Goal: Transaction & Acquisition: Purchase product/service

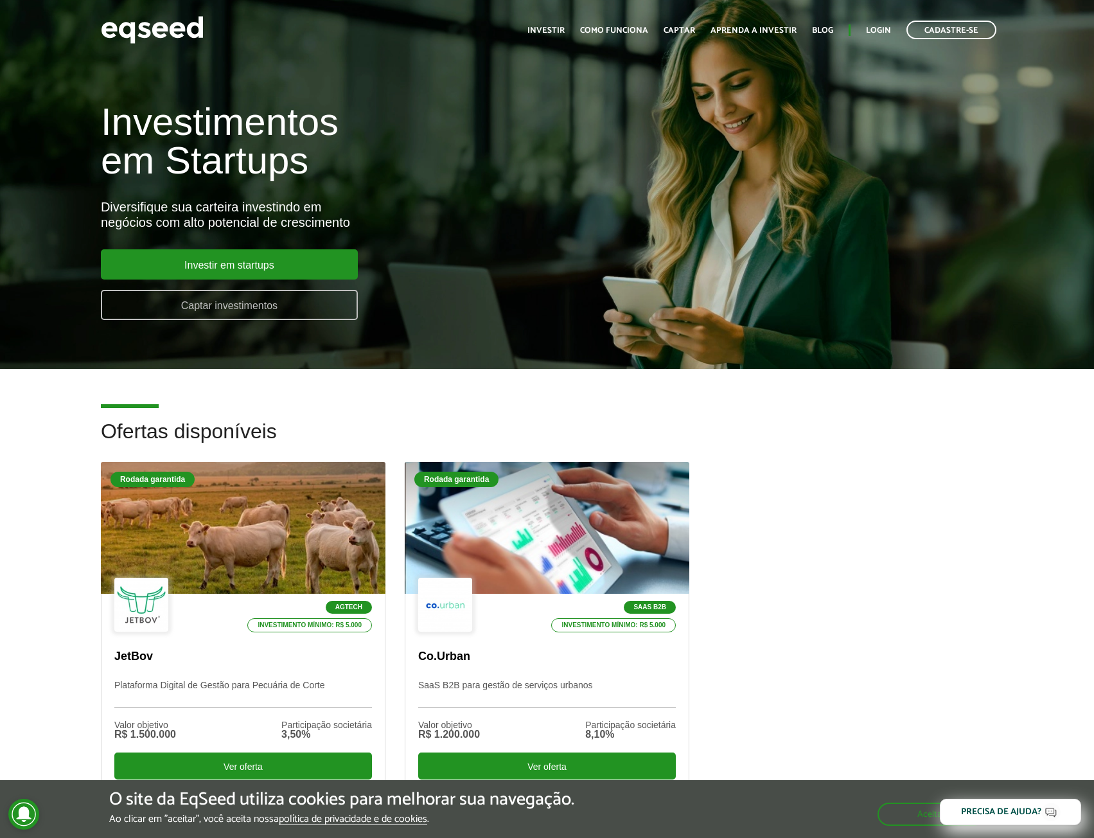
click at [288, 304] on link "Captar investimentos" at bounding box center [229, 305] width 257 height 30
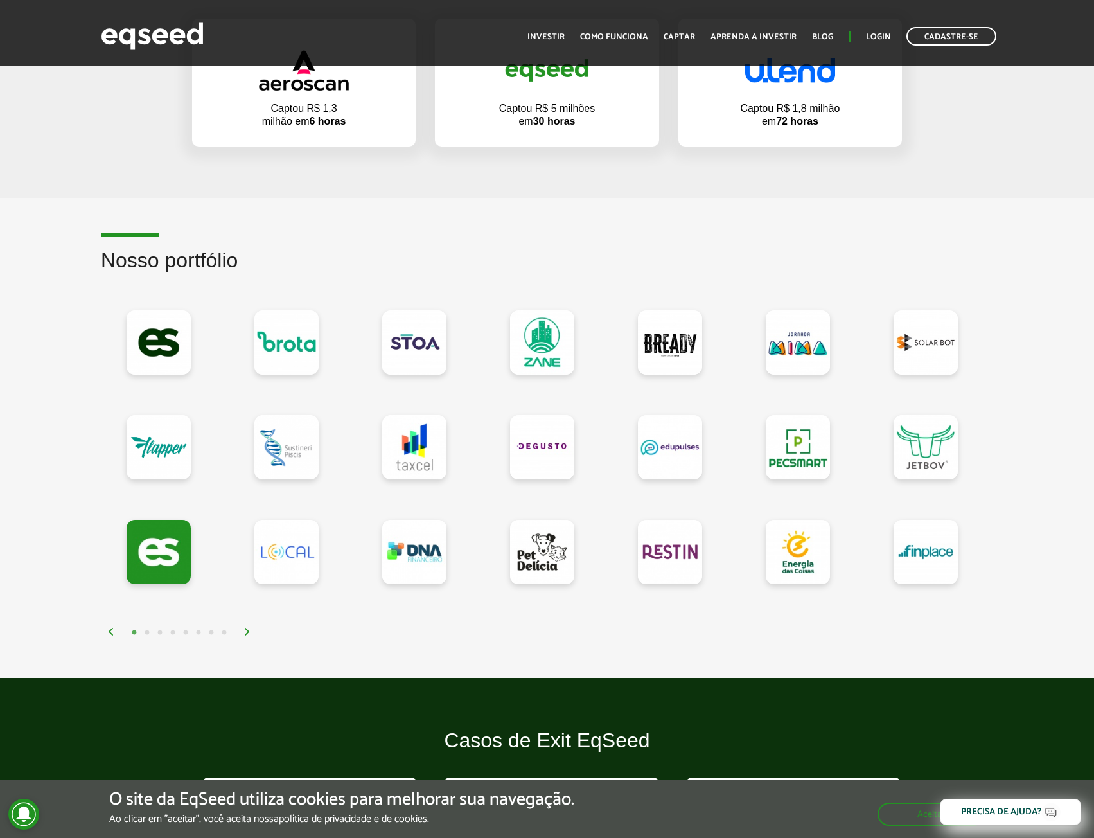
scroll to position [1028, 0]
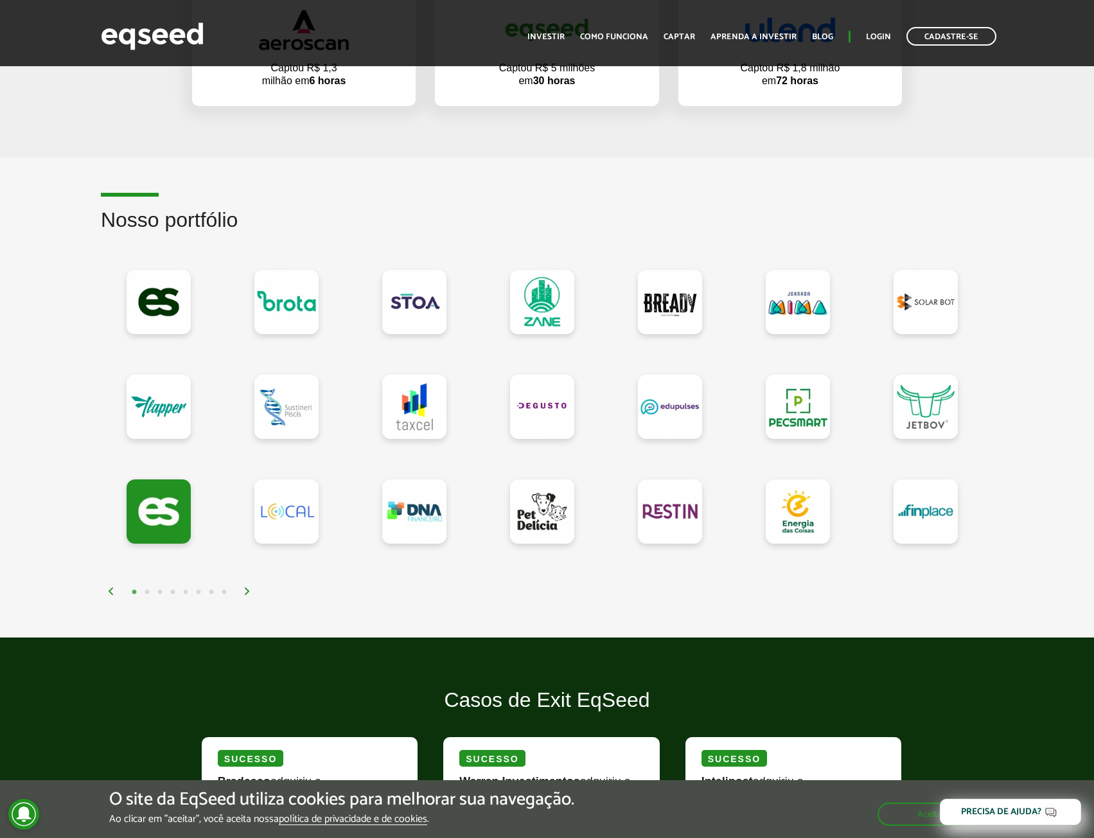
click at [247, 593] on img at bounding box center [248, 591] width 8 height 8
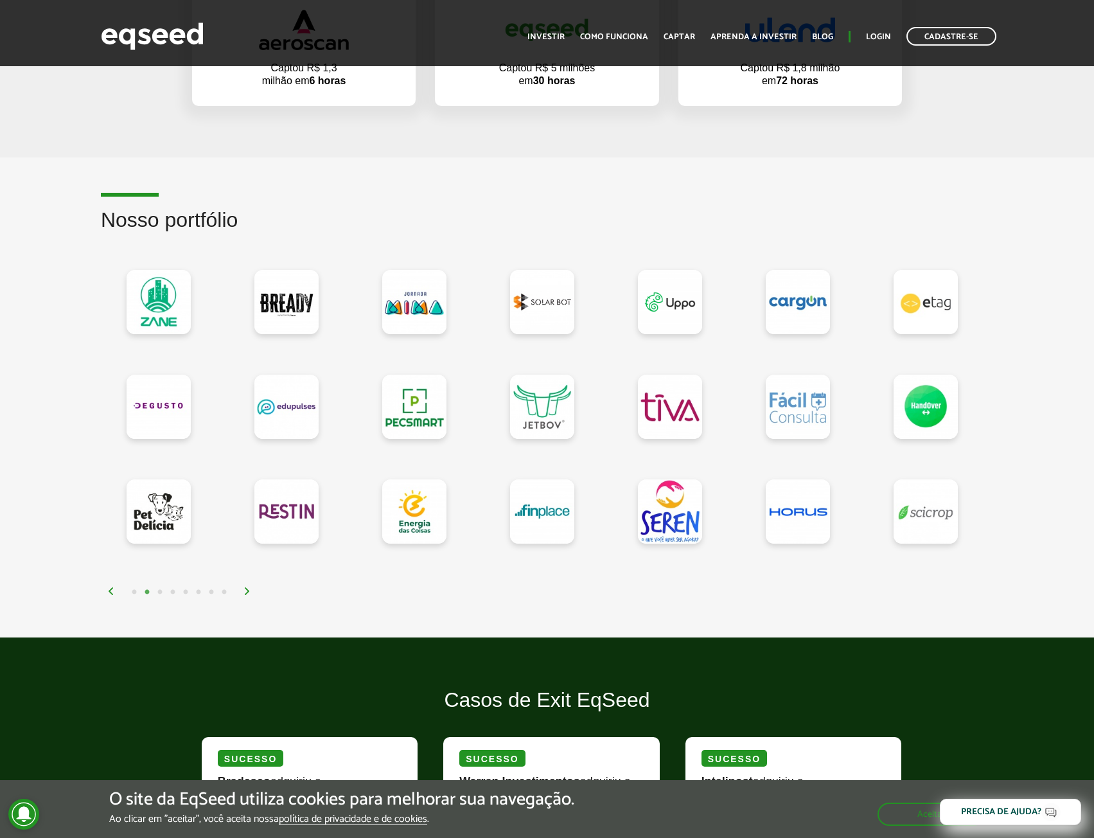
click at [250, 588] on img at bounding box center [248, 591] width 8 height 8
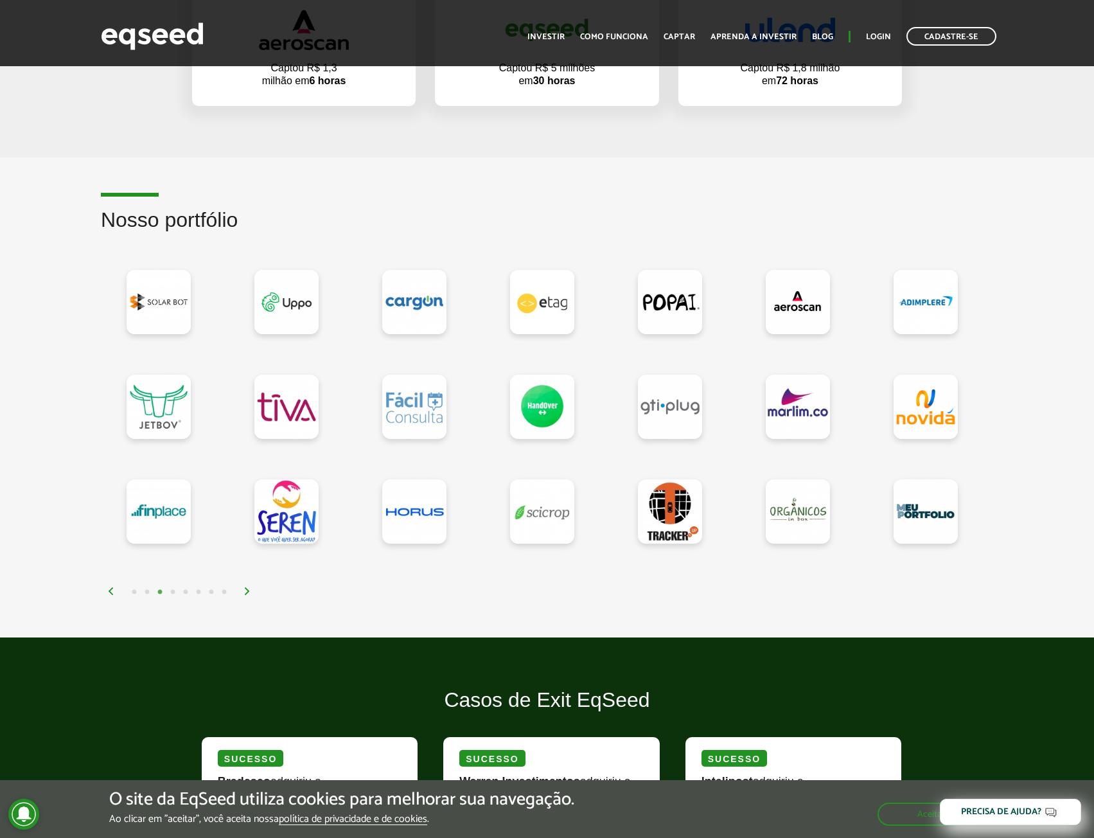
click at [250, 588] on img at bounding box center [248, 591] width 8 height 8
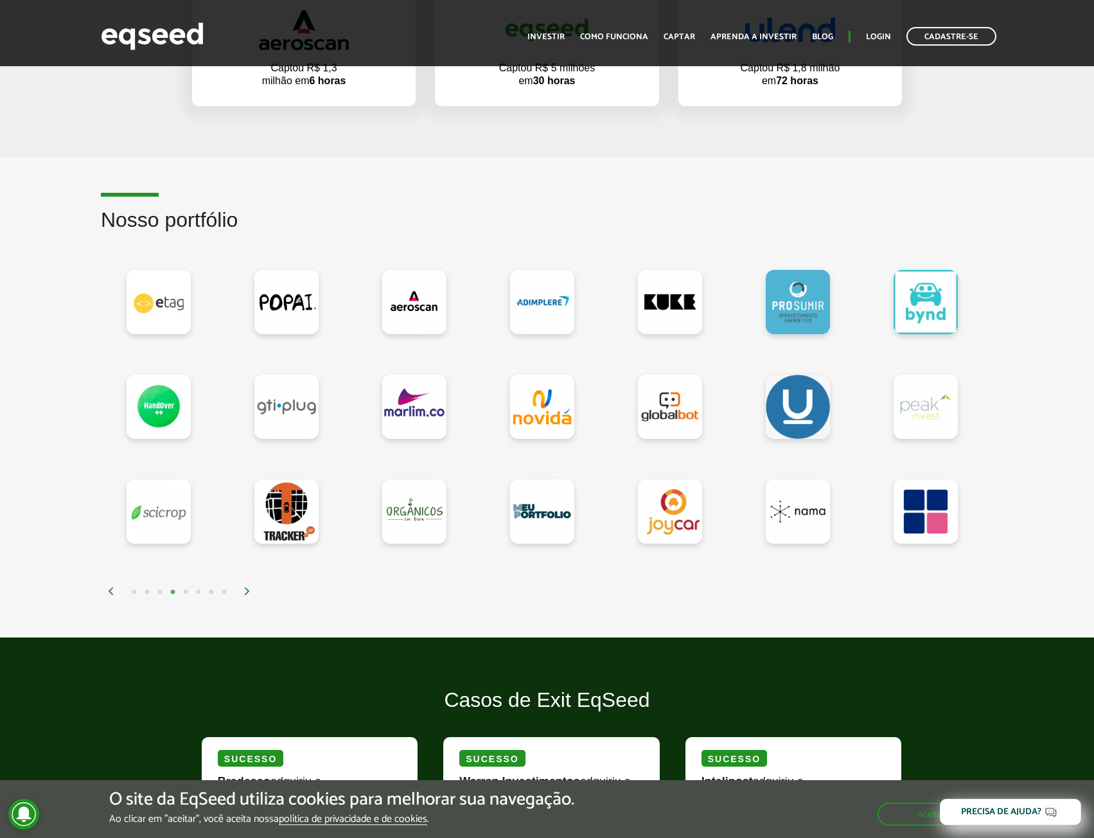
click at [250, 588] on img at bounding box center [248, 591] width 8 height 8
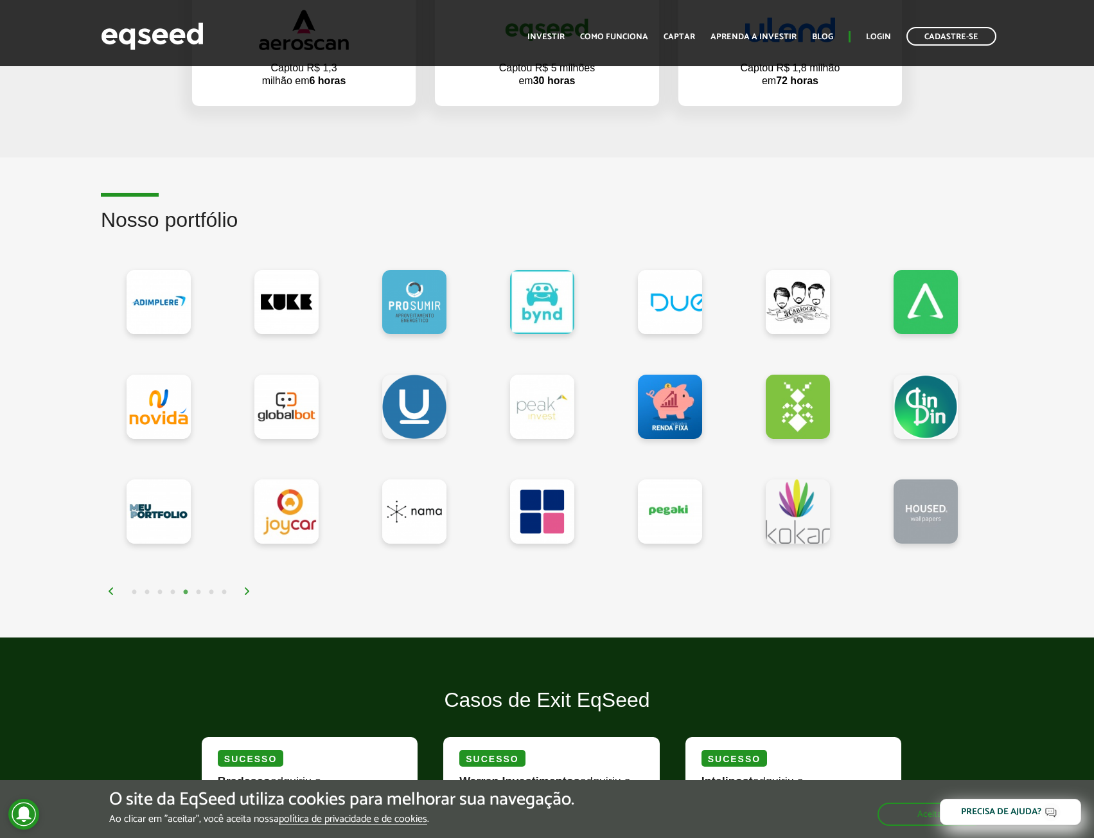
click at [250, 588] on img at bounding box center [248, 591] width 8 height 8
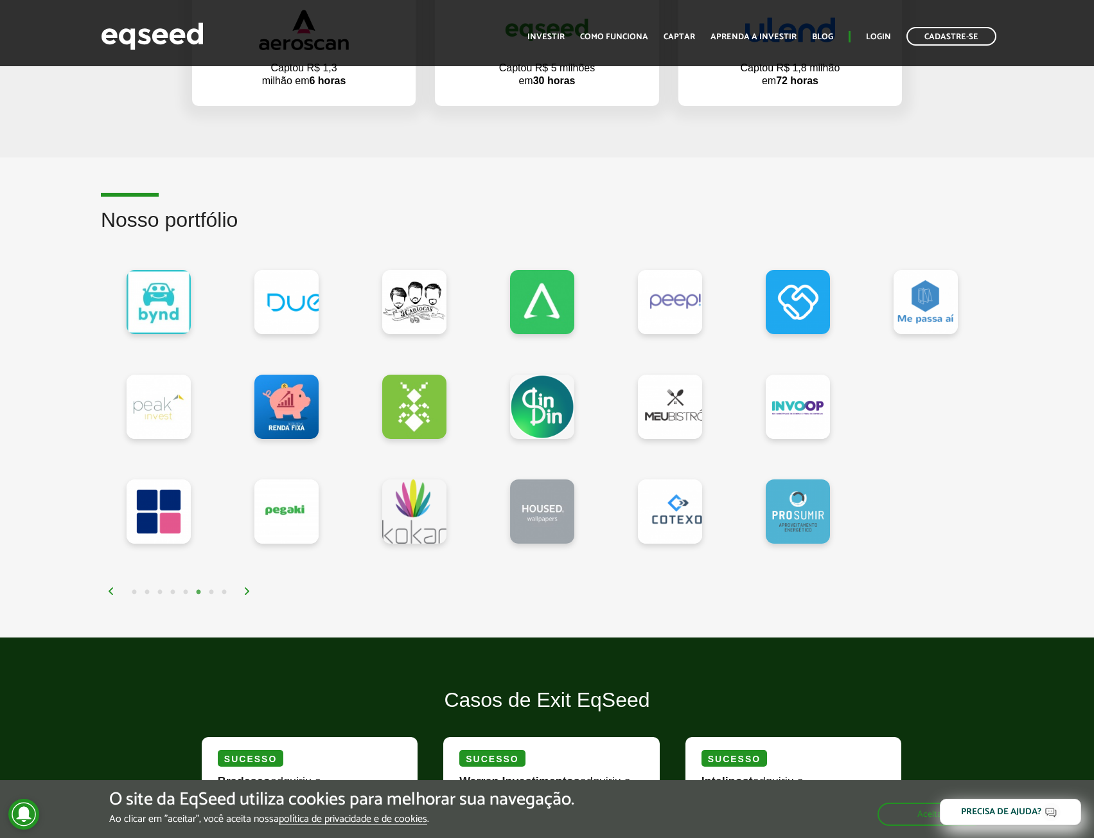
click at [250, 588] on img at bounding box center [248, 591] width 8 height 8
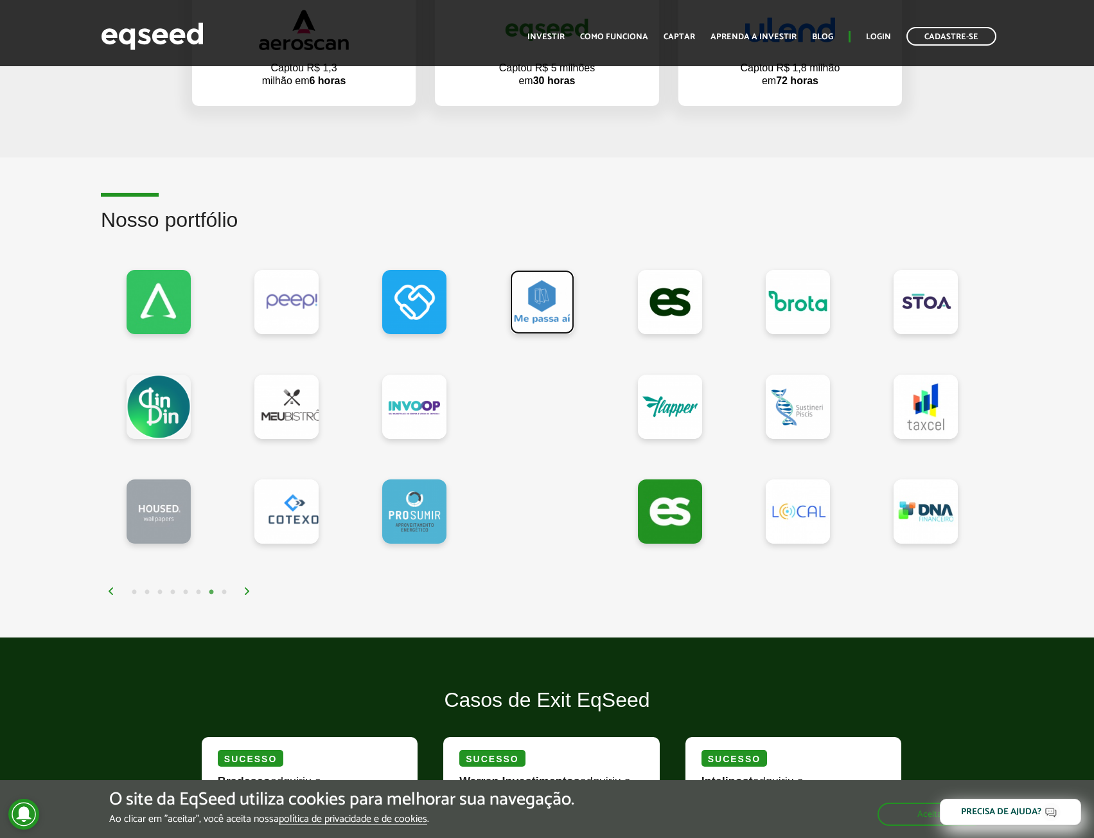
click at [551, 308] on link at bounding box center [542, 302] width 64 height 64
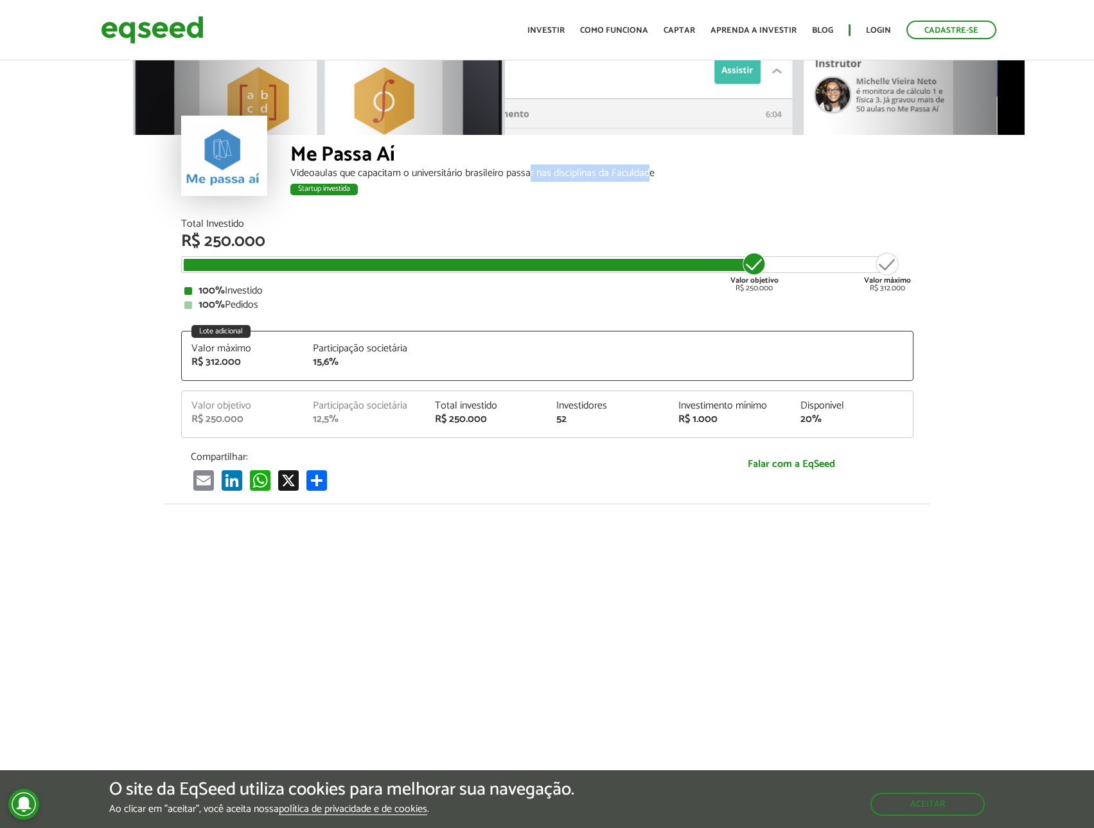
drag, startPoint x: 557, startPoint y: 168, endPoint x: 652, endPoint y: 166, distance: 94.5
click at [652, 168] on div "Videoaulas que capacitam o universitário brasileiro passar nas disciplinas da F…" at bounding box center [601, 173] width 623 height 10
click at [771, 230] on div "Total Investido R$ 250.000" at bounding box center [547, 234] width 733 height 31
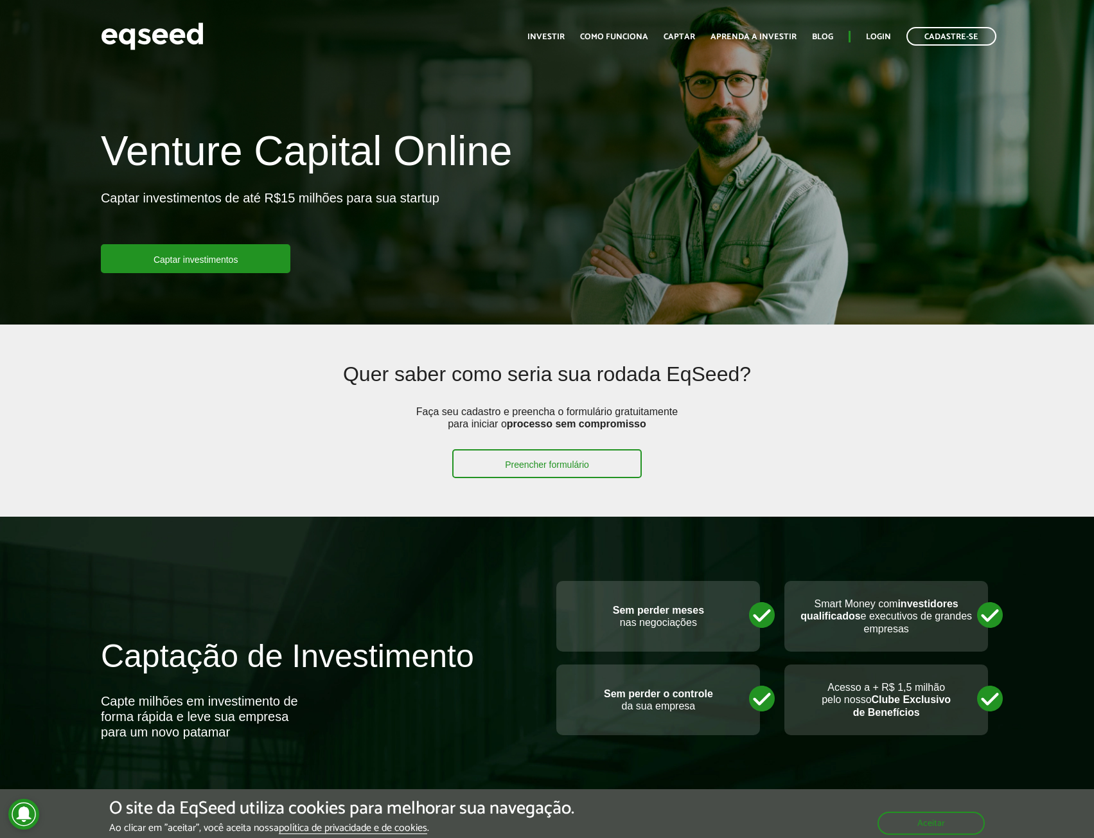
scroll to position [1028, 0]
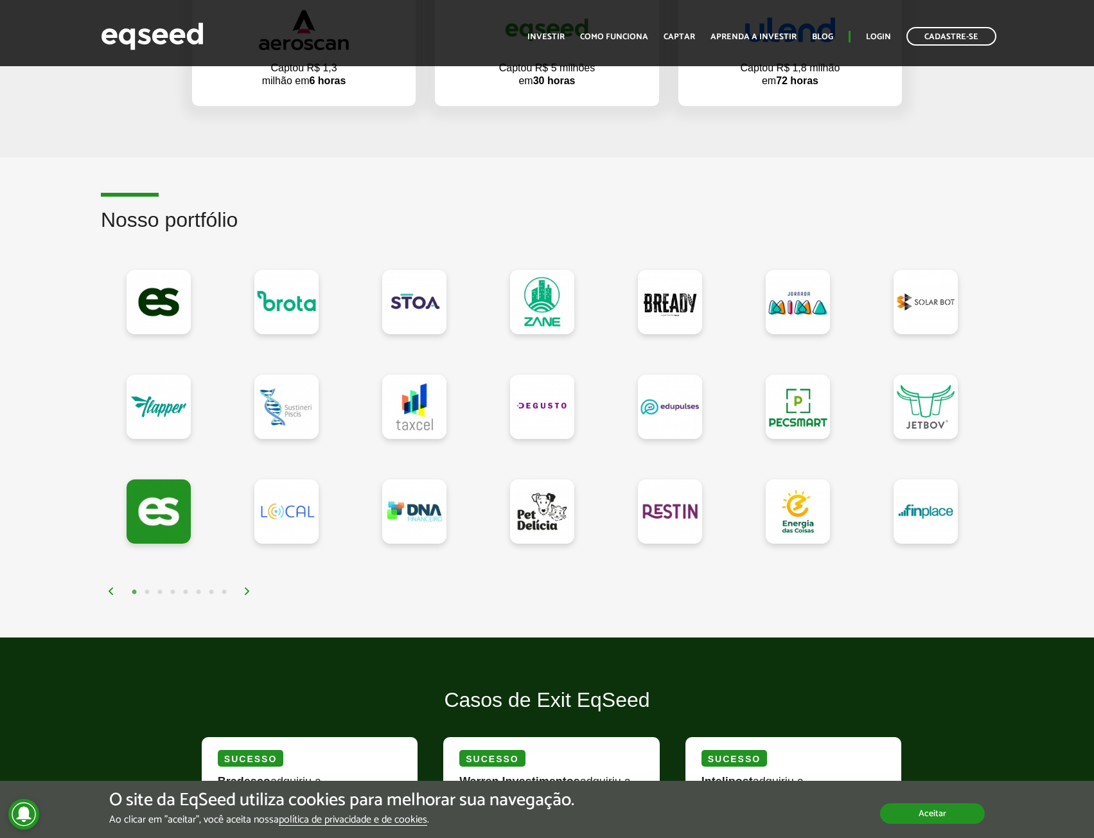
click at [956, 814] on button "Aceitar" at bounding box center [932, 813] width 105 height 21
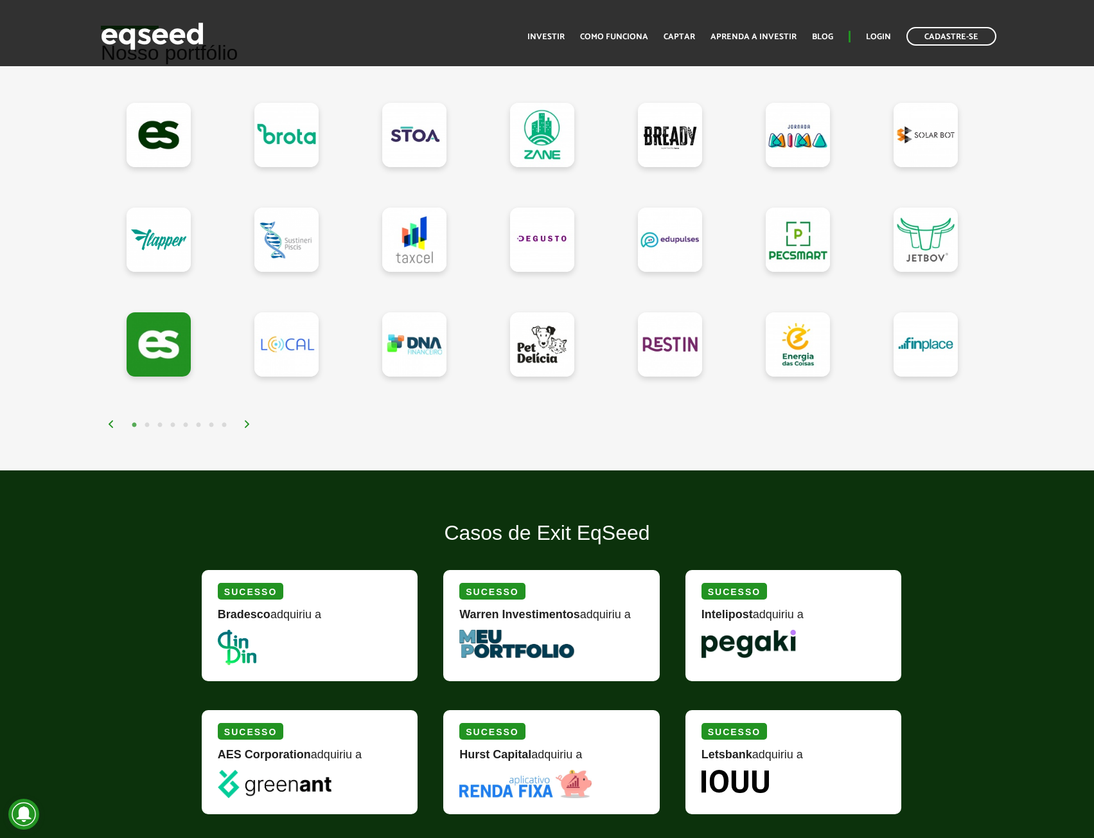
scroll to position [1092, 0]
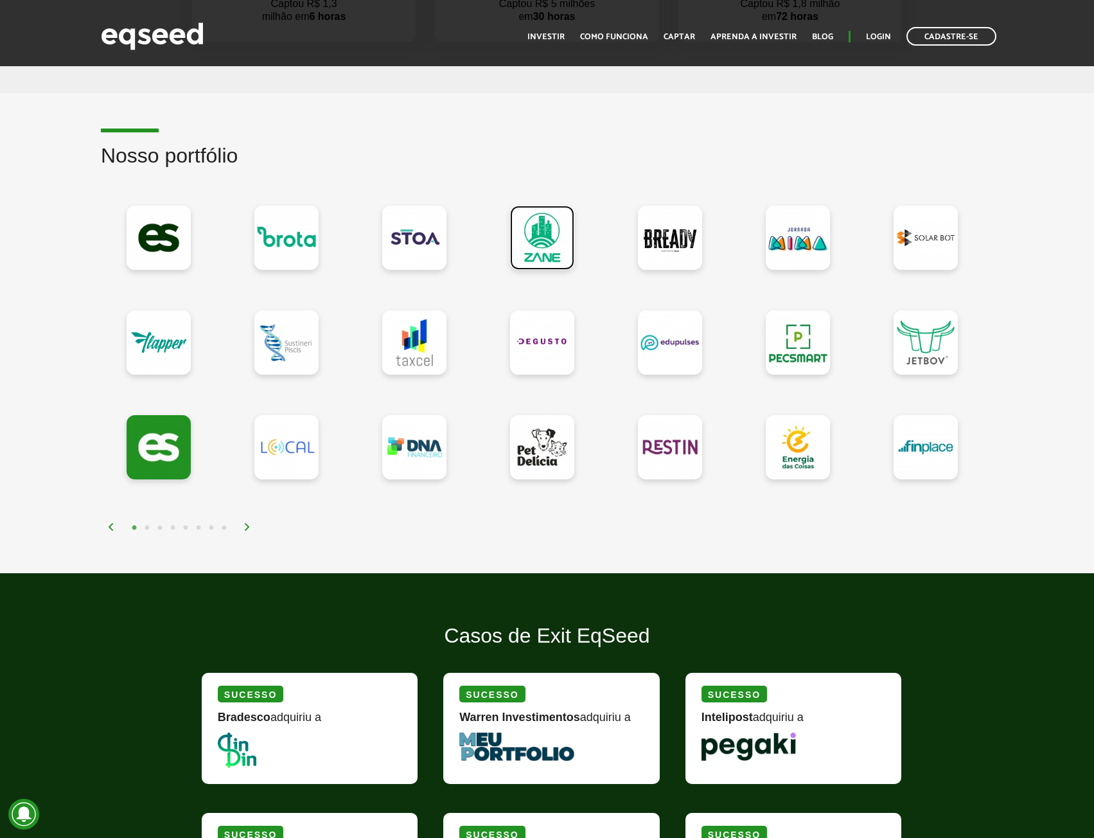
click at [548, 239] on link at bounding box center [542, 238] width 64 height 64
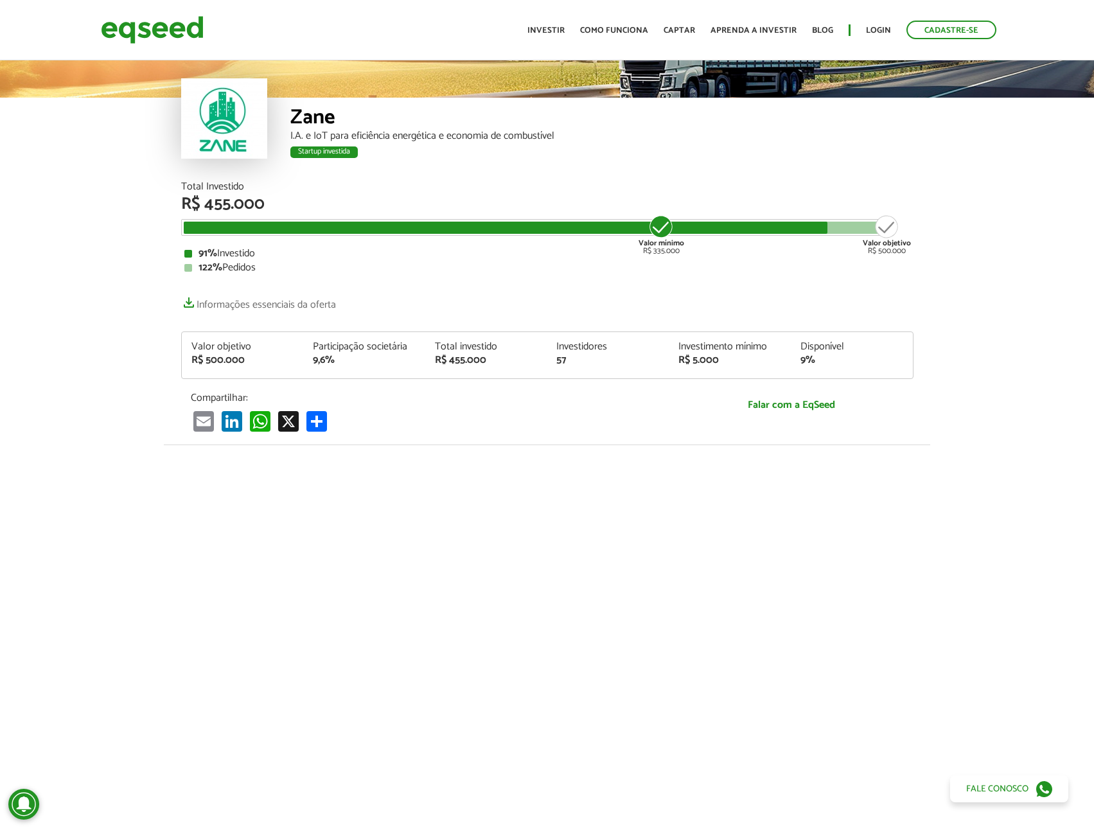
scroll to position [257, 0]
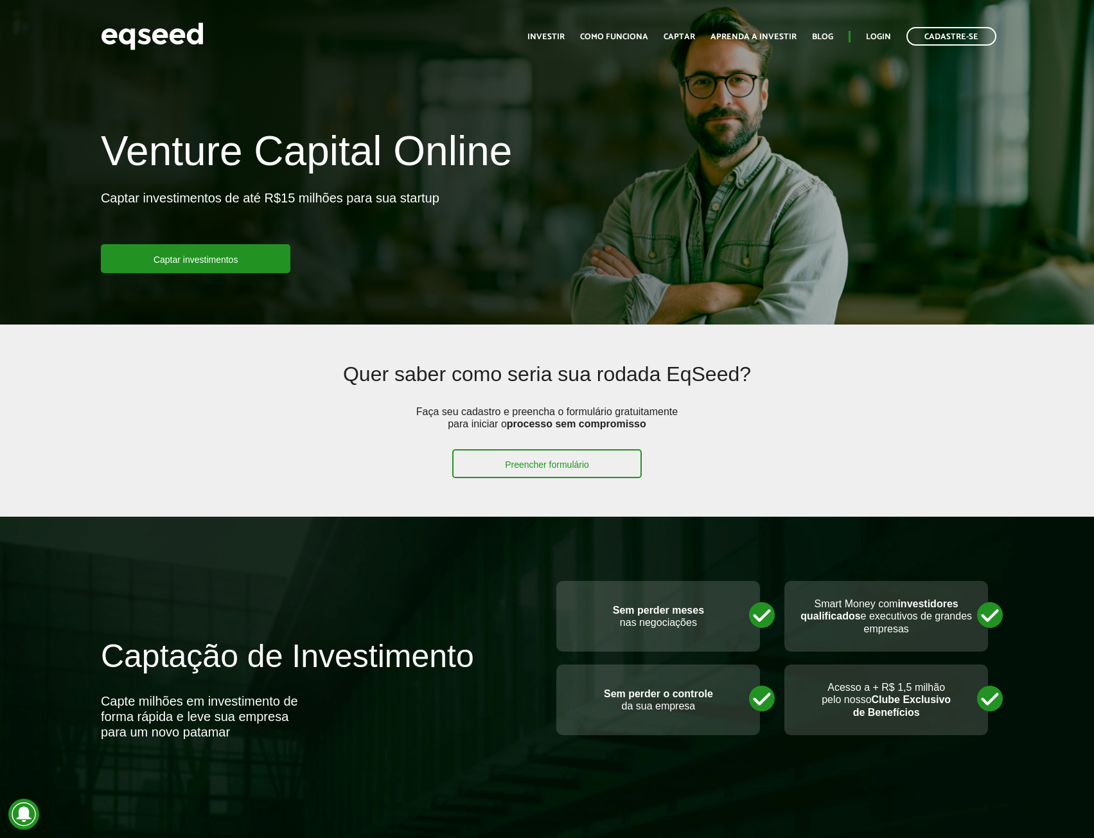
scroll to position [1092, 0]
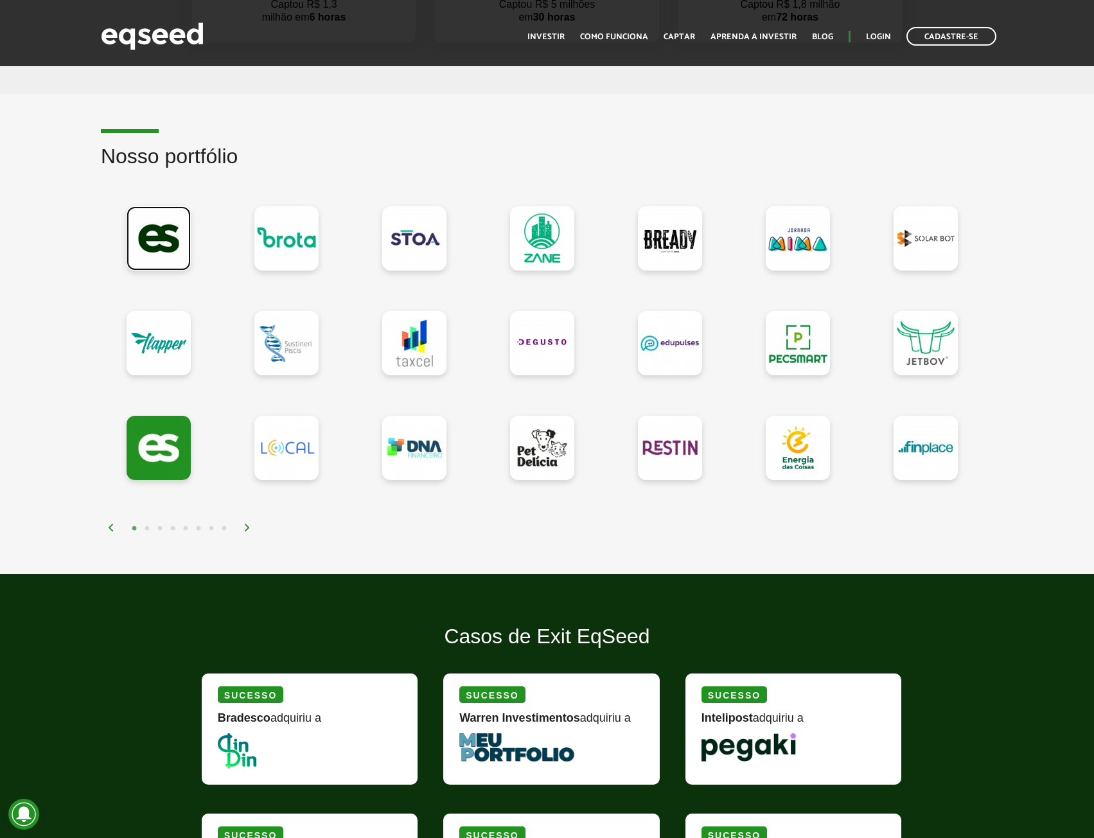
click at [163, 241] on link at bounding box center [159, 238] width 64 height 64
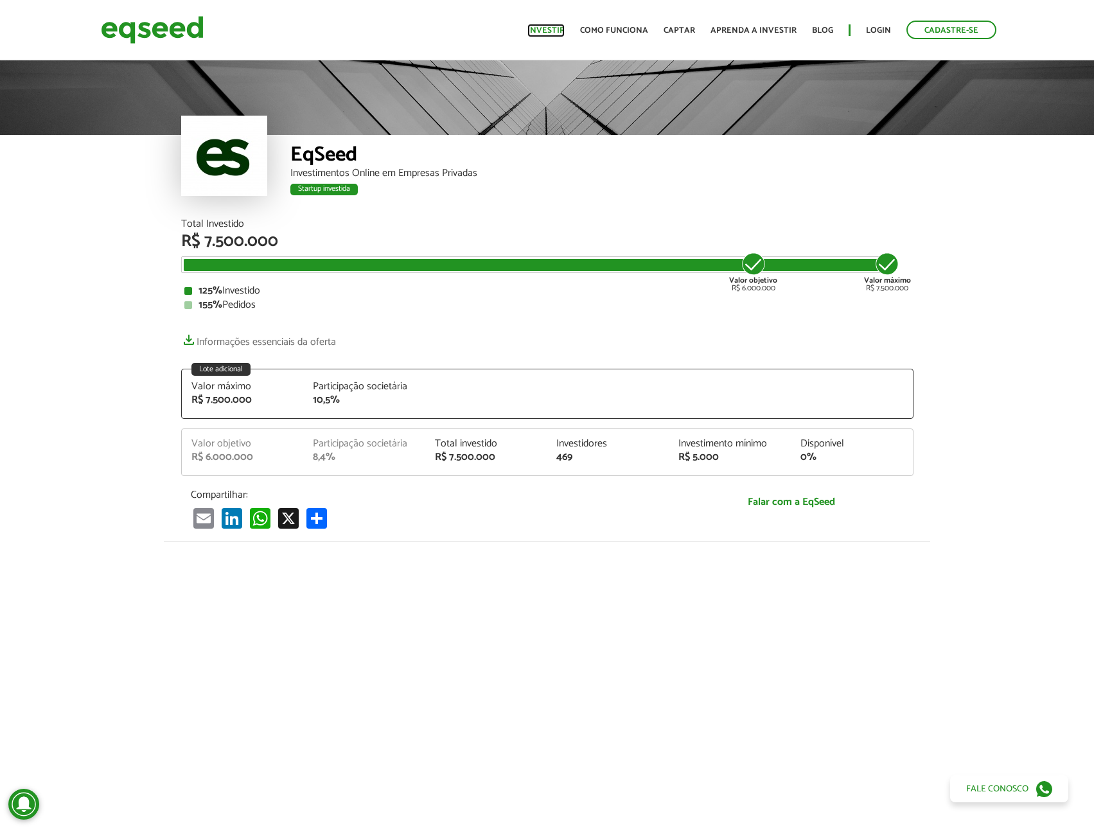
click at [553, 28] on link "Investir" at bounding box center [546, 30] width 37 height 8
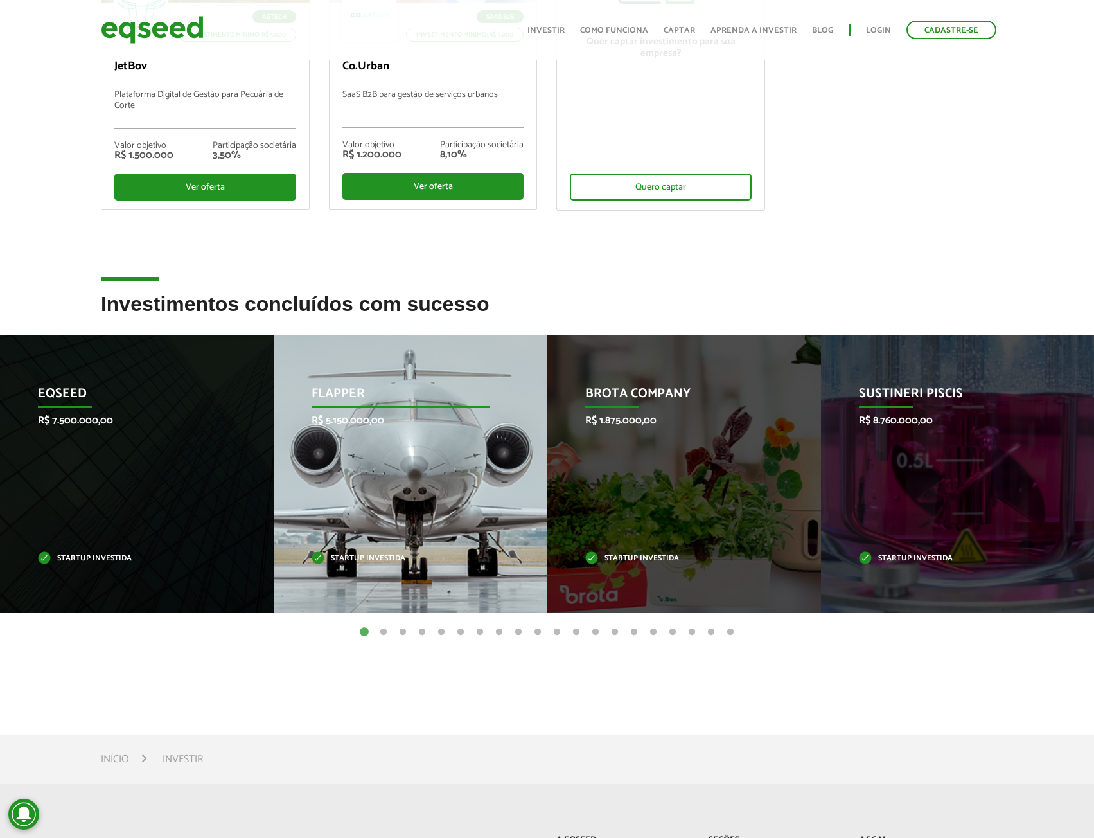
scroll to position [321, 0]
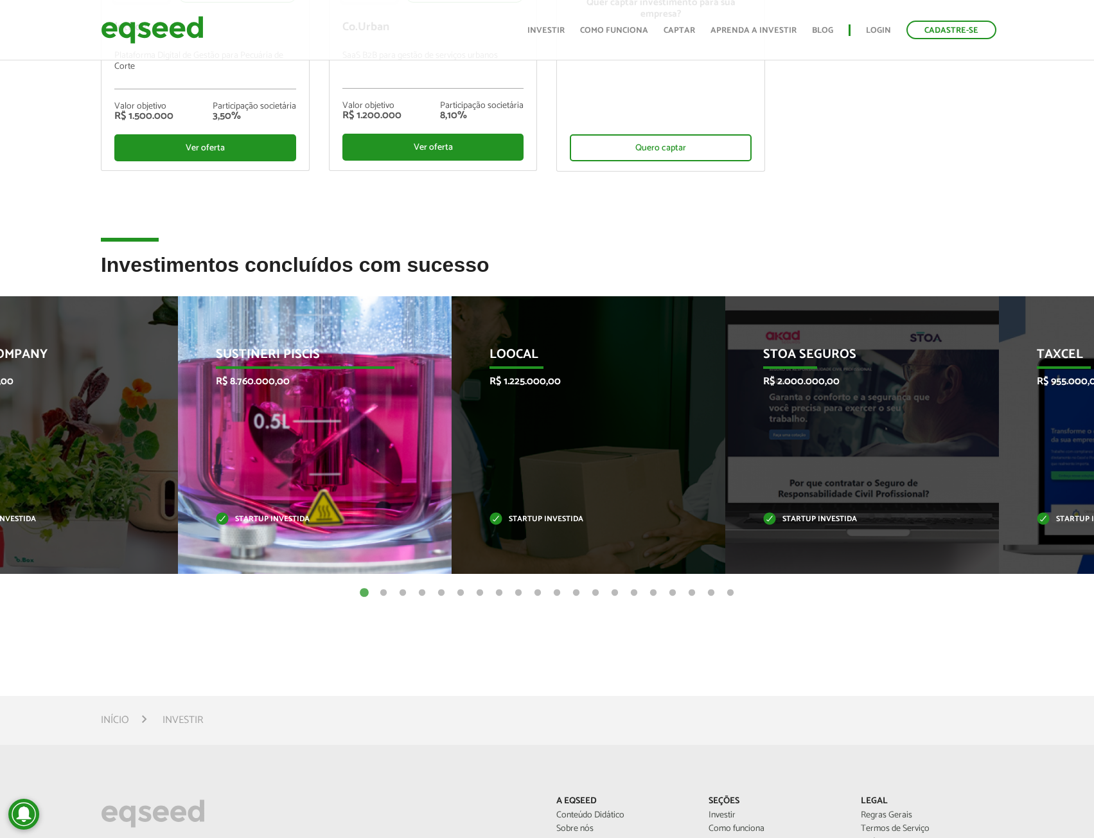
drag, startPoint x: 922, startPoint y: 505, endPoint x: 297, endPoint y: 555, distance: 627.3
click at [297, 555] on div "Sustineri Piscis R$ 8.760.000,00 Startup investida" at bounding box center [305, 435] width 254 height 278
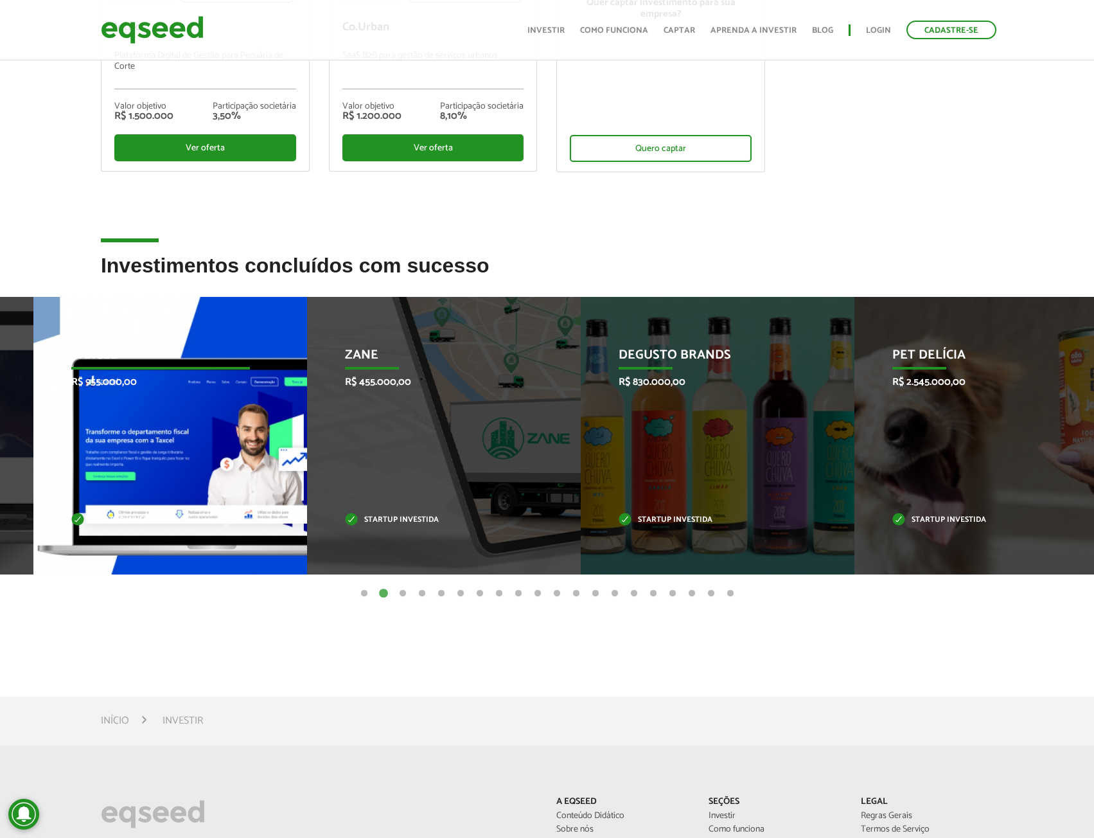
drag, startPoint x: 709, startPoint y: 417, endPoint x: 181, endPoint y: 490, distance: 533.3
click at [181, 490] on div "Taxcel R$ 955.000,00 Startup investida" at bounding box center [160, 436] width 254 height 278
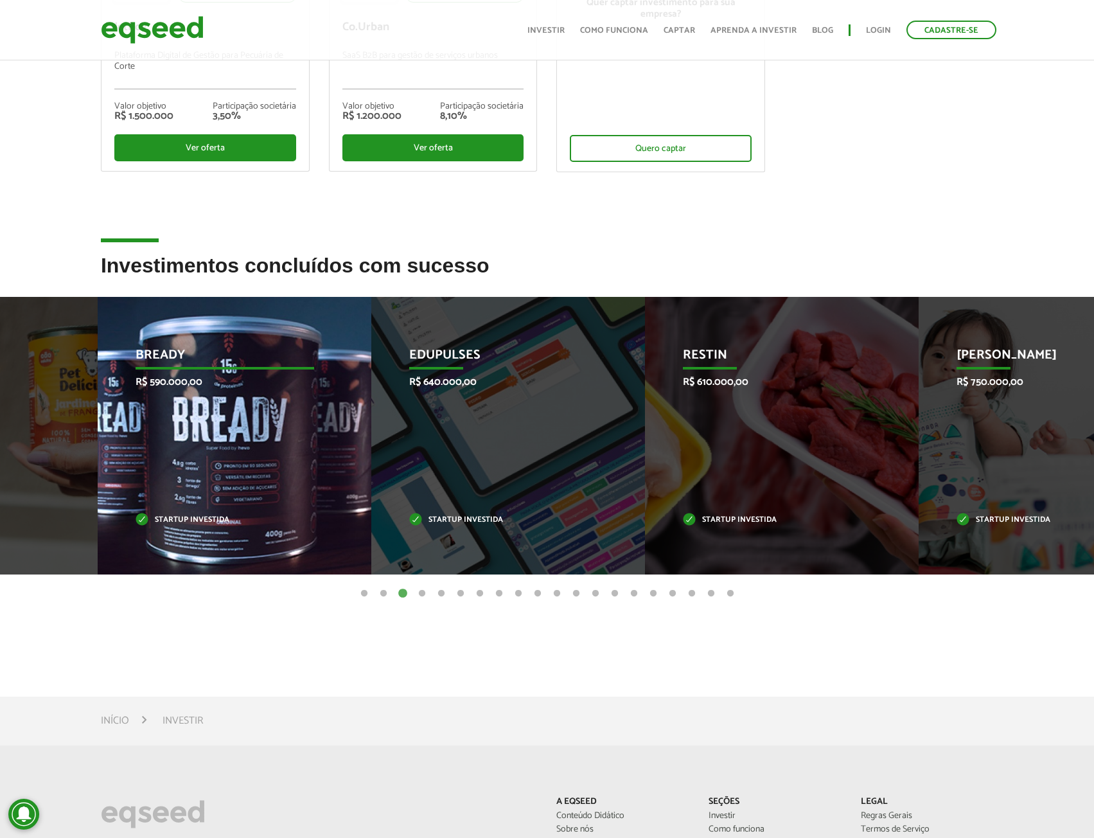
drag, startPoint x: 652, startPoint y: 460, endPoint x: 220, endPoint y: 465, distance: 431.2
click at [220, 465] on div "Bready R$ 590.000,00 Startup investida" at bounding box center [225, 436] width 254 height 278
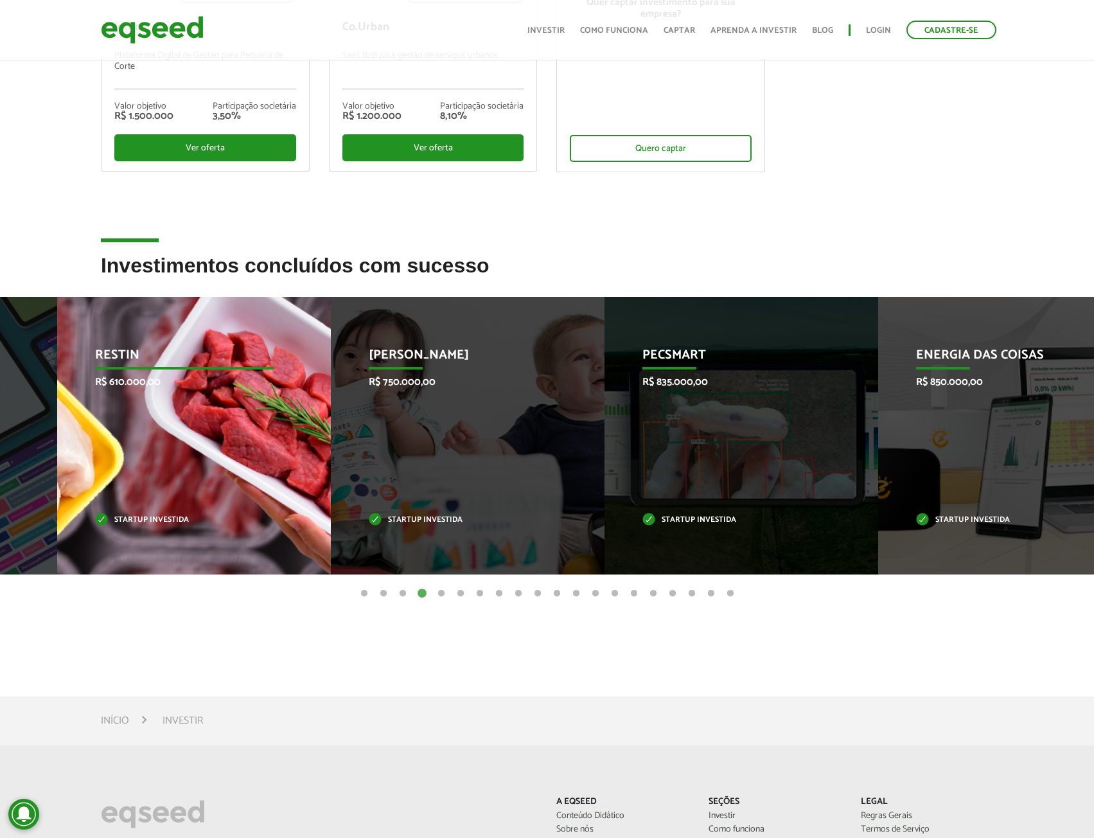
drag, startPoint x: 139, startPoint y: 481, endPoint x: 192, endPoint y: 483, distance: 52.7
click at [192, 483] on div "Restin R$ 610.000,00 Startup investida" at bounding box center [184, 436] width 254 height 278
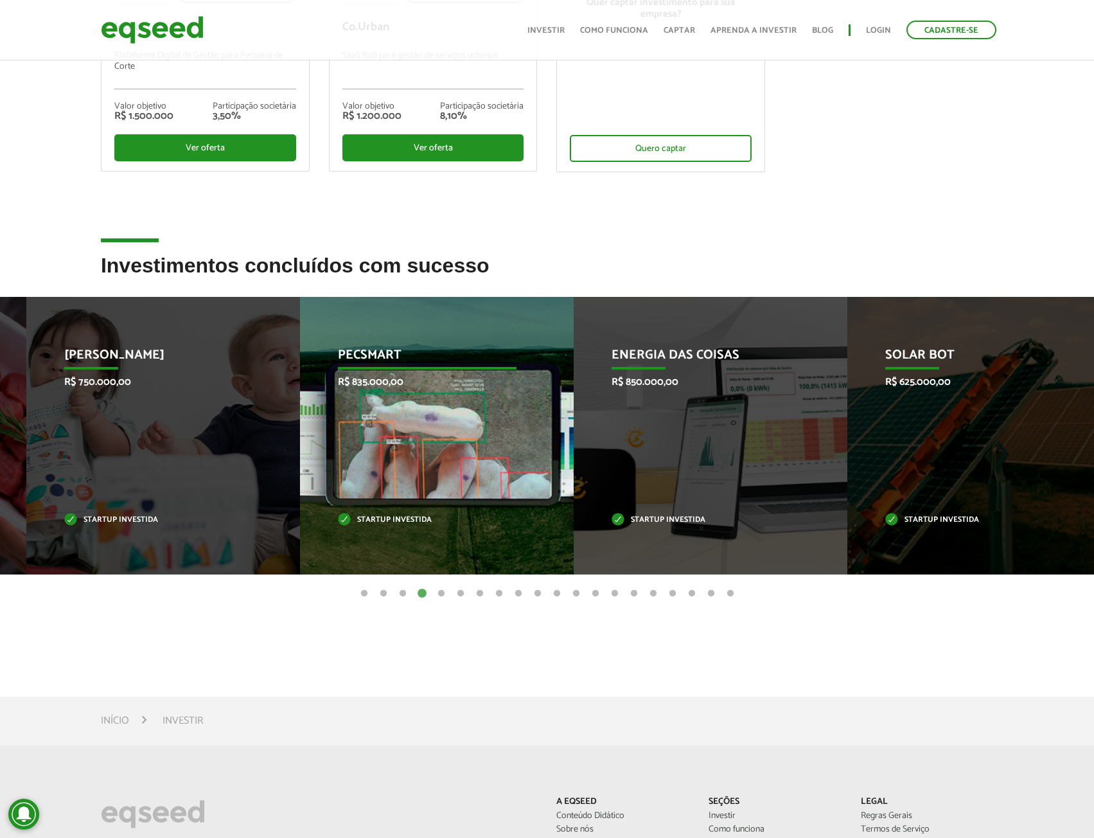
drag, startPoint x: 720, startPoint y: 466, endPoint x: 409, endPoint y: 483, distance: 311.5
click at [410, 483] on div "Pecsmart R$ 835.000,00 Startup investida" at bounding box center [427, 436] width 254 height 278
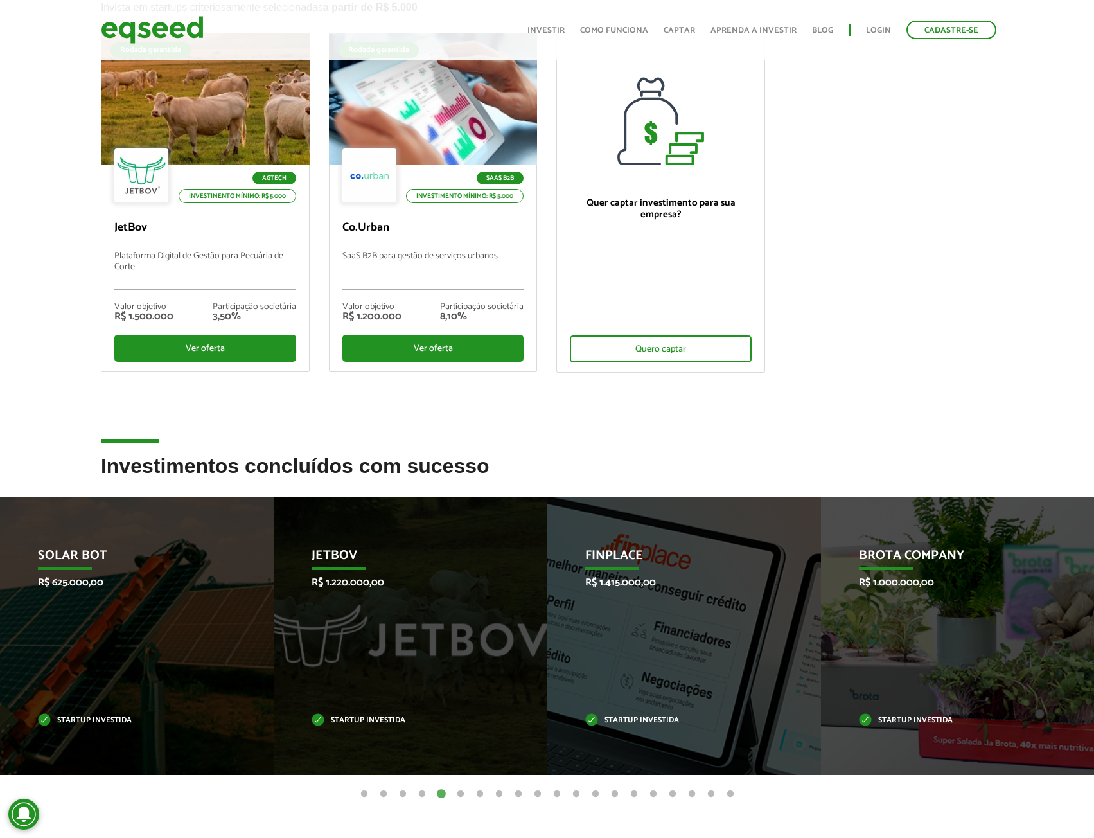
scroll to position [0, 0]
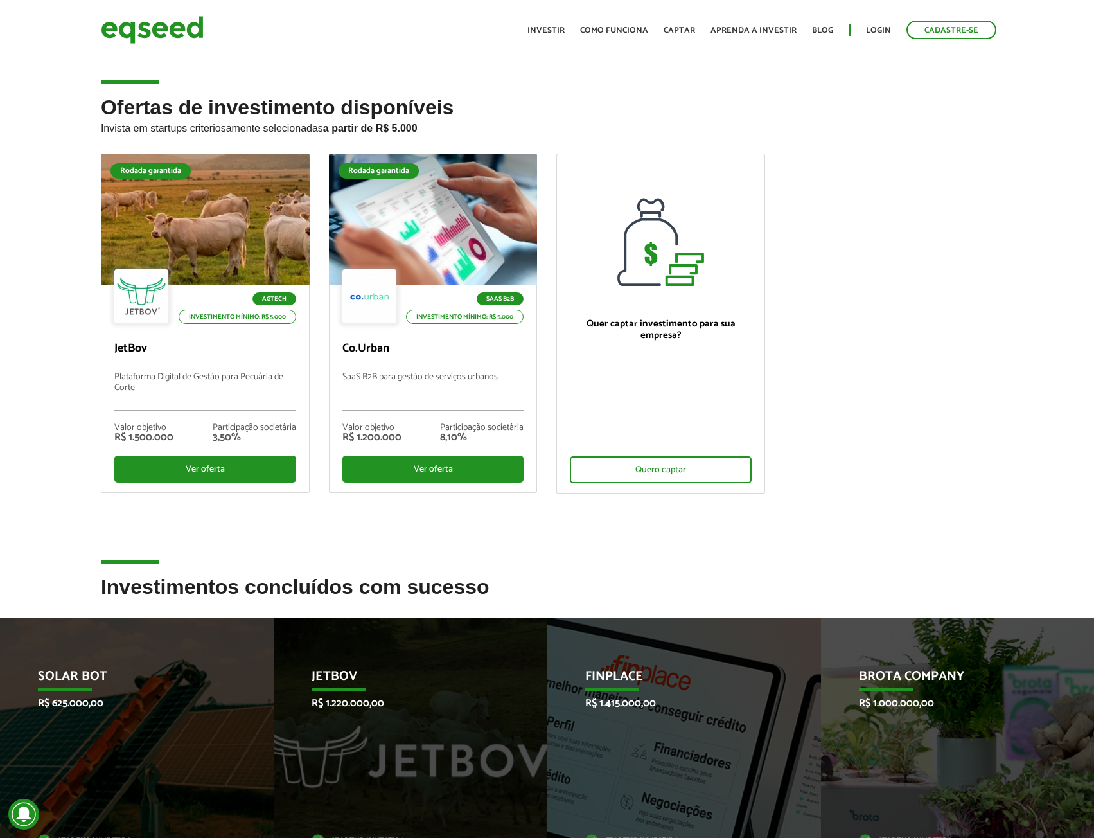
click at [565, 39] on ul "Início Investir Como funciona Captar Aprenda a investir Blog Login Cadastre-se" at bounding box center [762, 30] width 482 height 19
click at [553, 30] on link "Investir" at bounding box center [546, 30] width 37 height 8
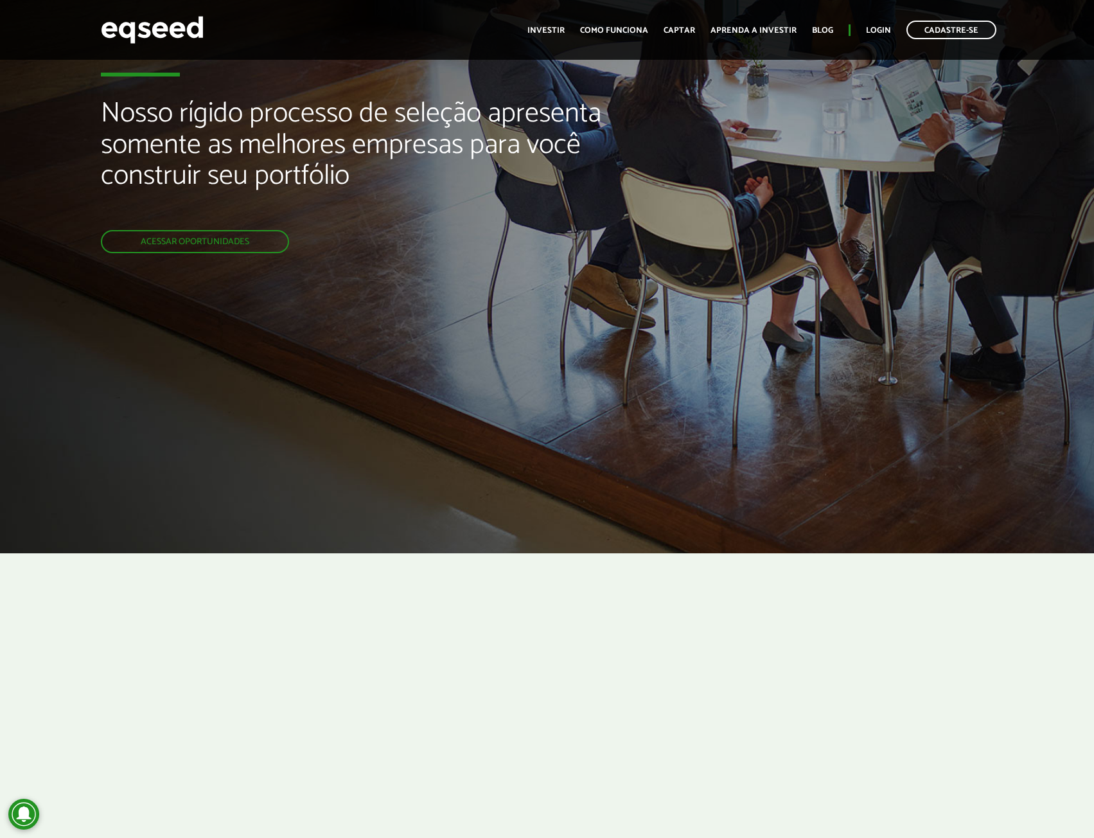
scroll to position [193, 0]
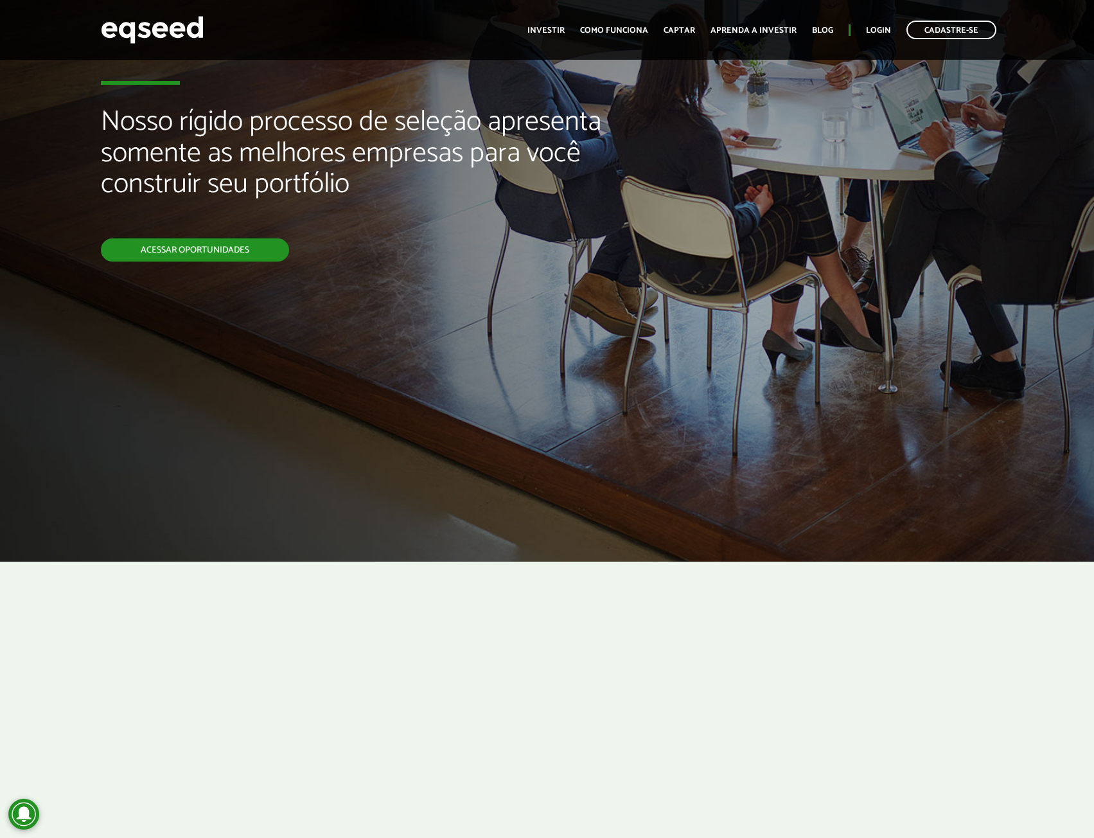
click at [215, 249] on link "Acessar oportunidades" at bounding box center [195, 249] width 188 height 23
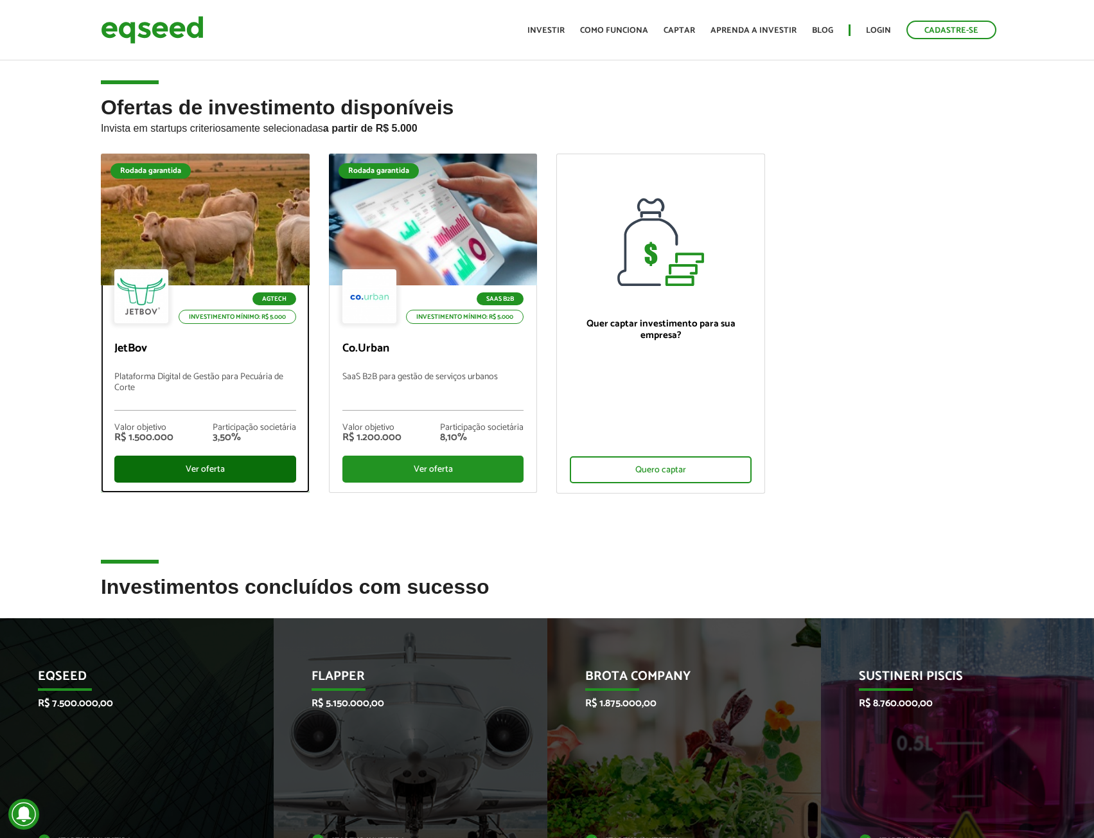
click at [222, 471] on div "Ver oferta" at bounding box center [205, 469] width 182 height 27
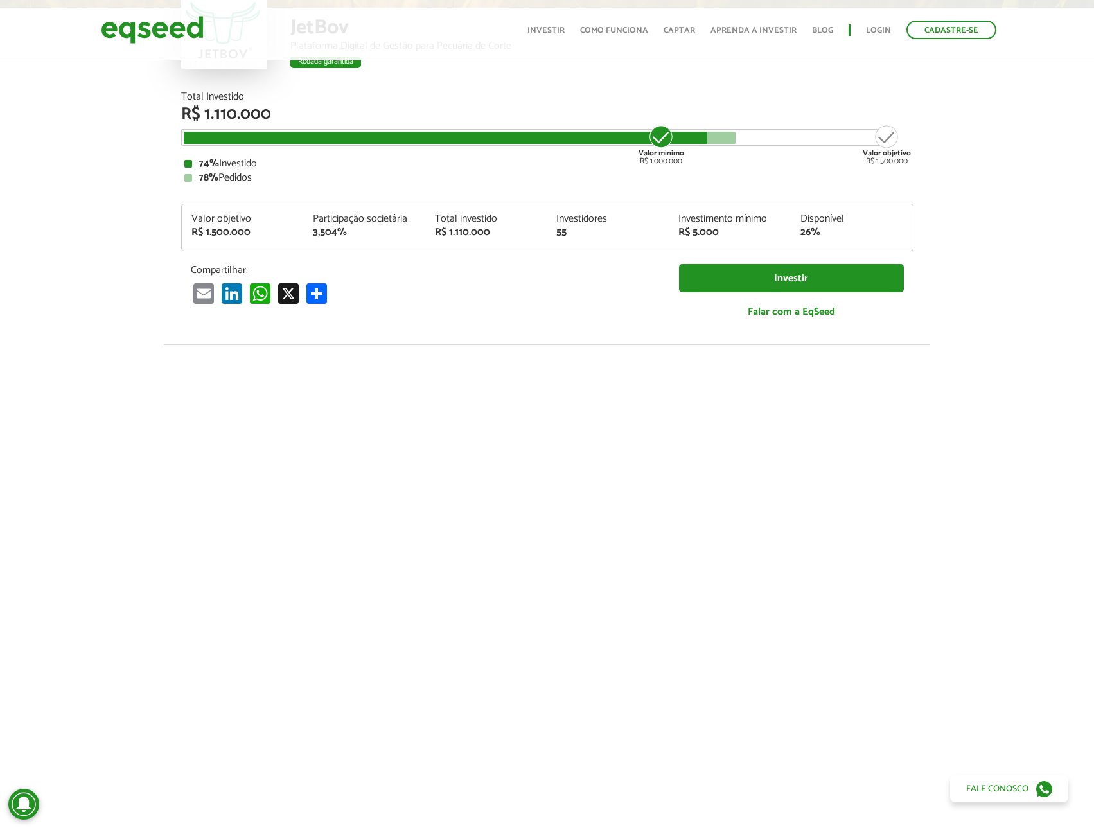
scroll to position [129, 0]
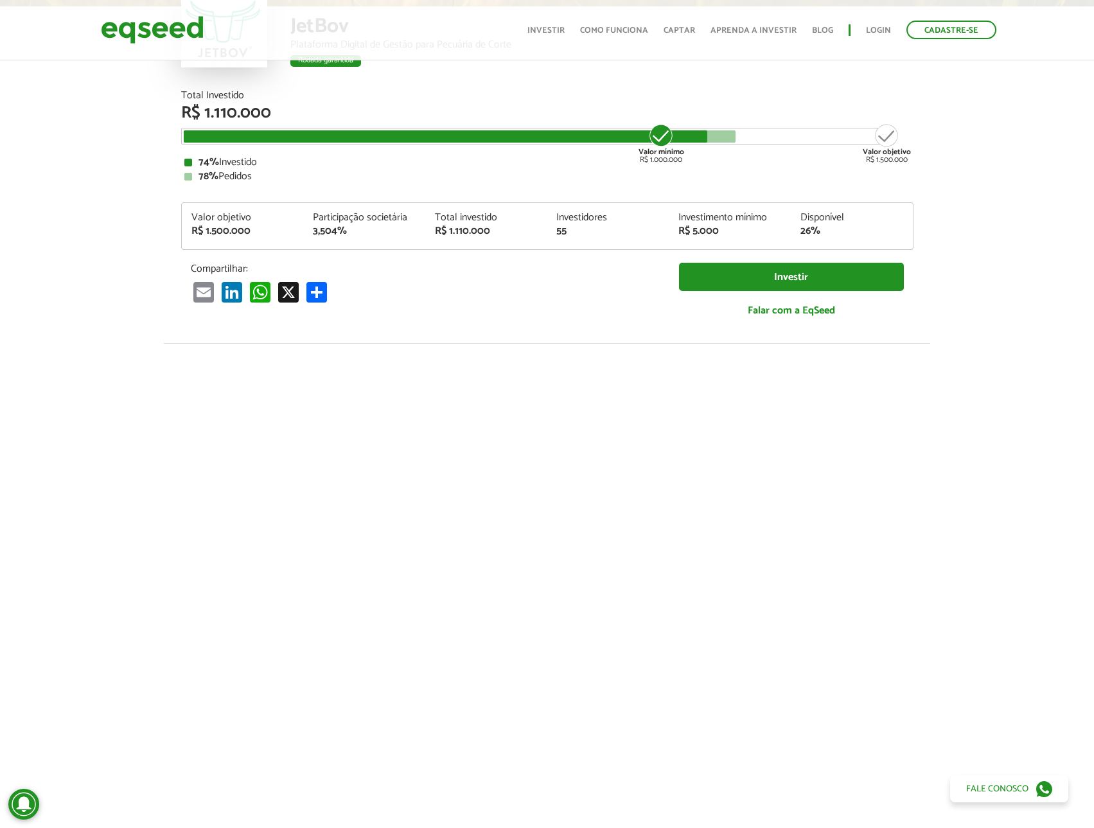
click at [117, 581] on div at bounding box center [547, 562] width 1094 height 438
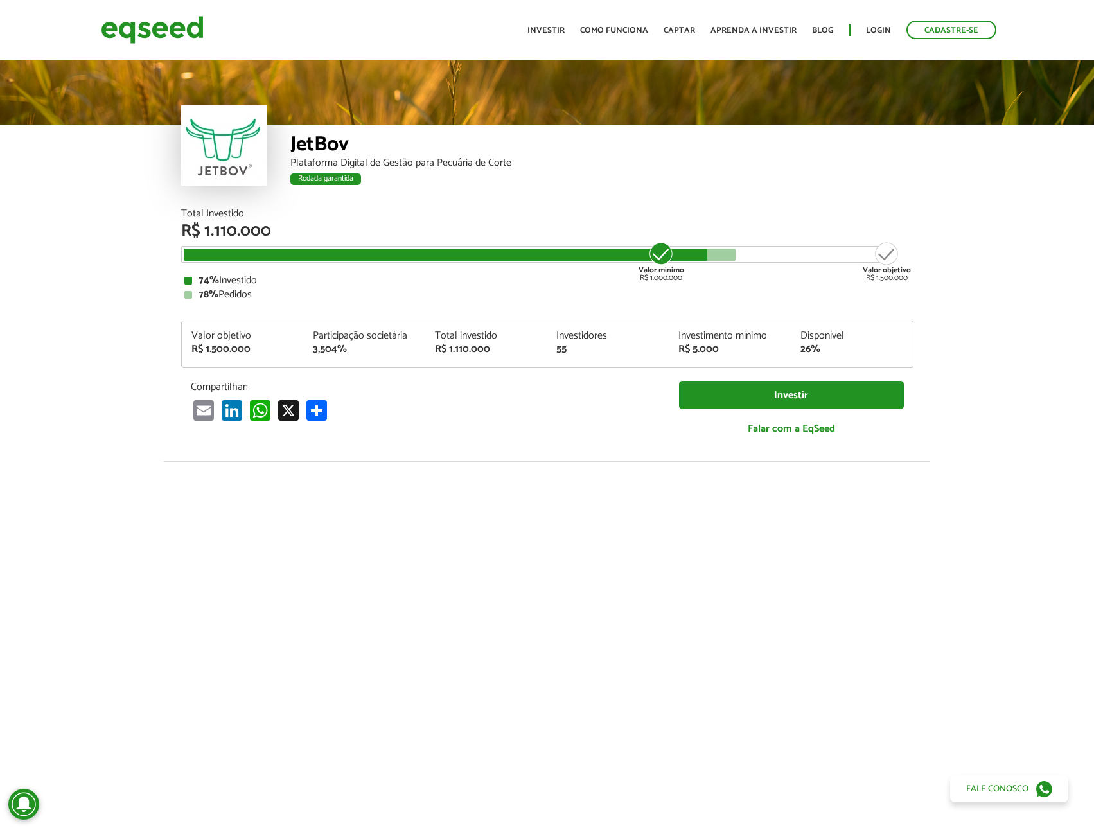
scroll to position [0, 0]
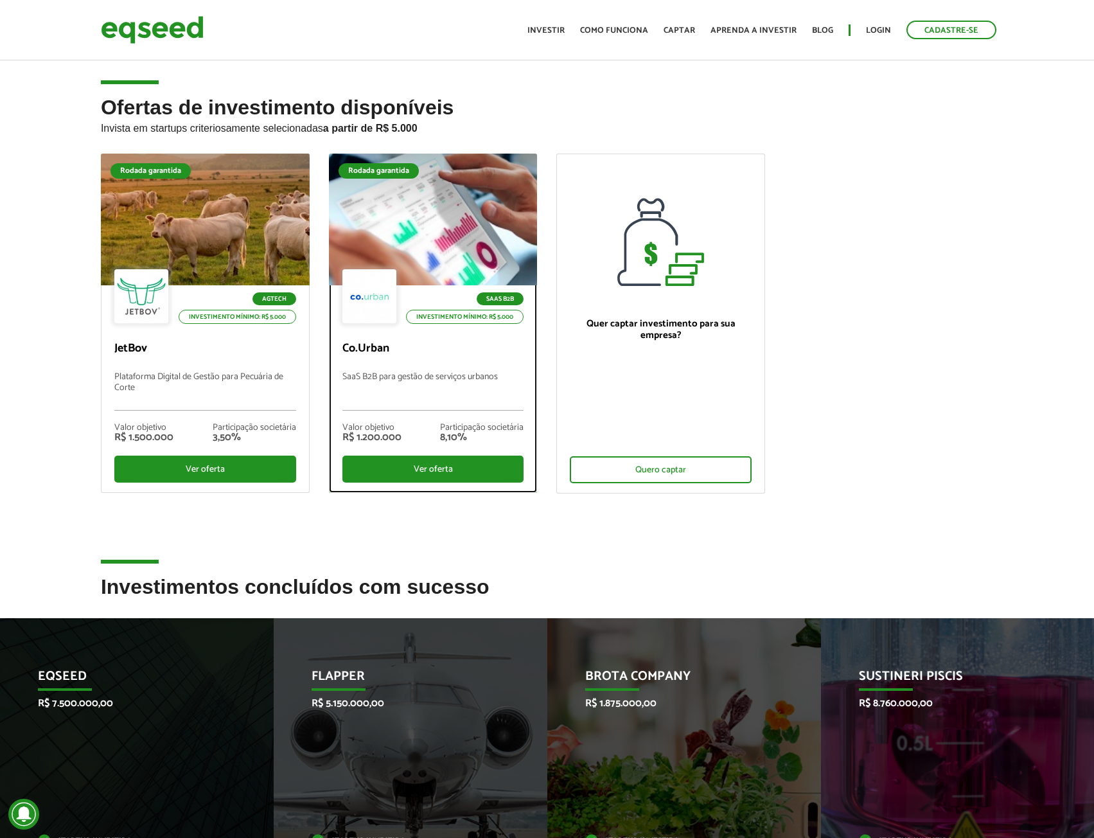
click at [456, 239] on div at bounding box center [433, 220] width 251 height 158
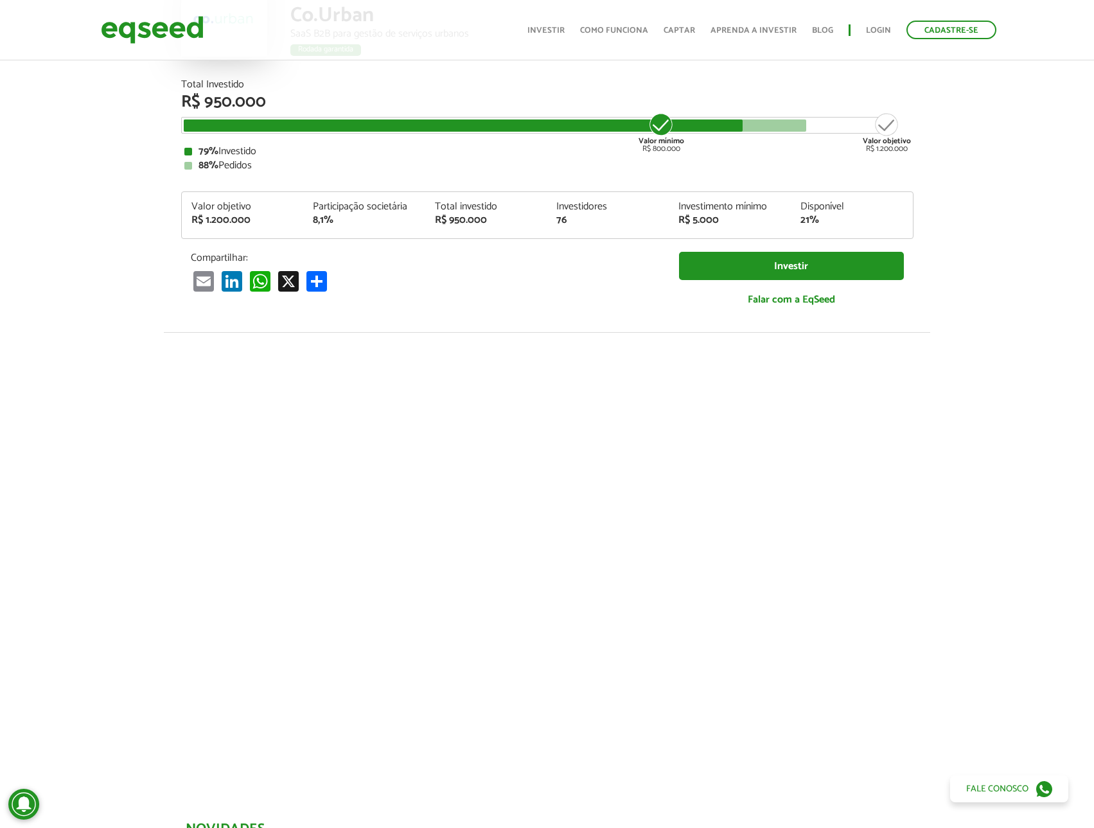
scroll to position [193, 0]
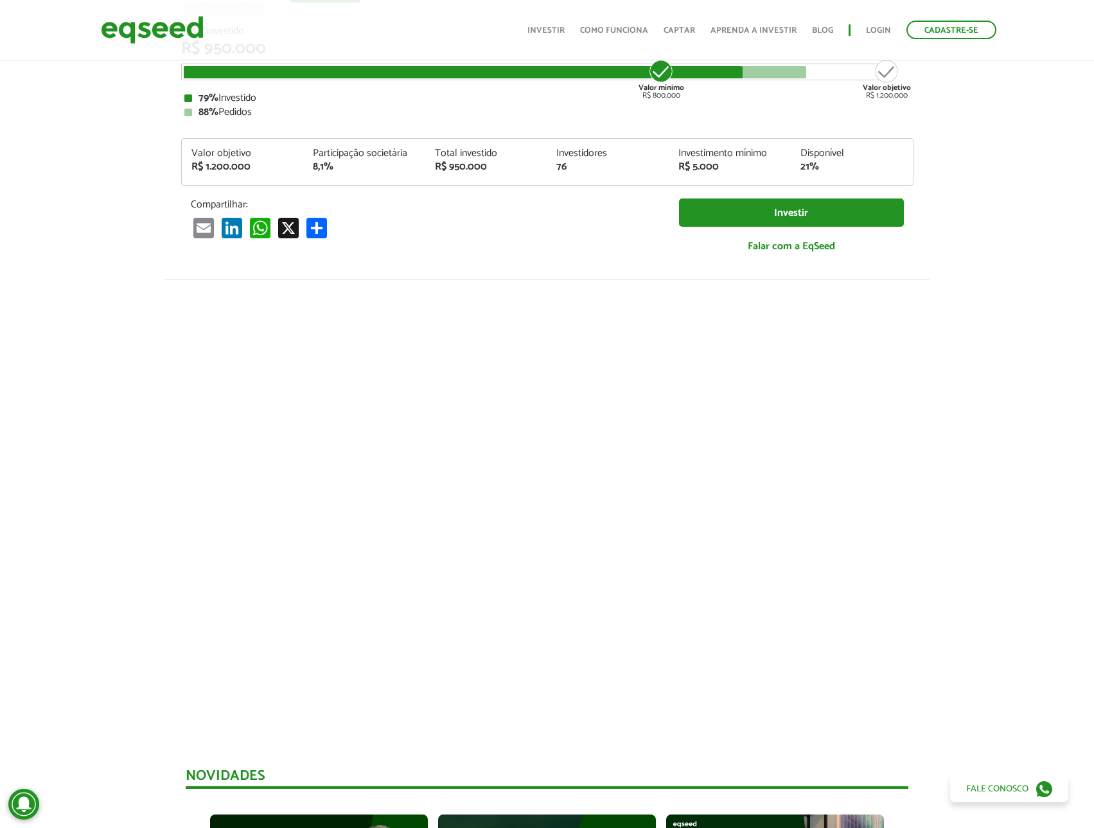
click at [120, 432] on div at bounding box center [547, 498] width 1094 height 438
click at [129, 480] on div at bounding box center [547, 498] width 1094 height 438
click at [124, 449] on div at bounding box center [547, 498] width 1094 height 438
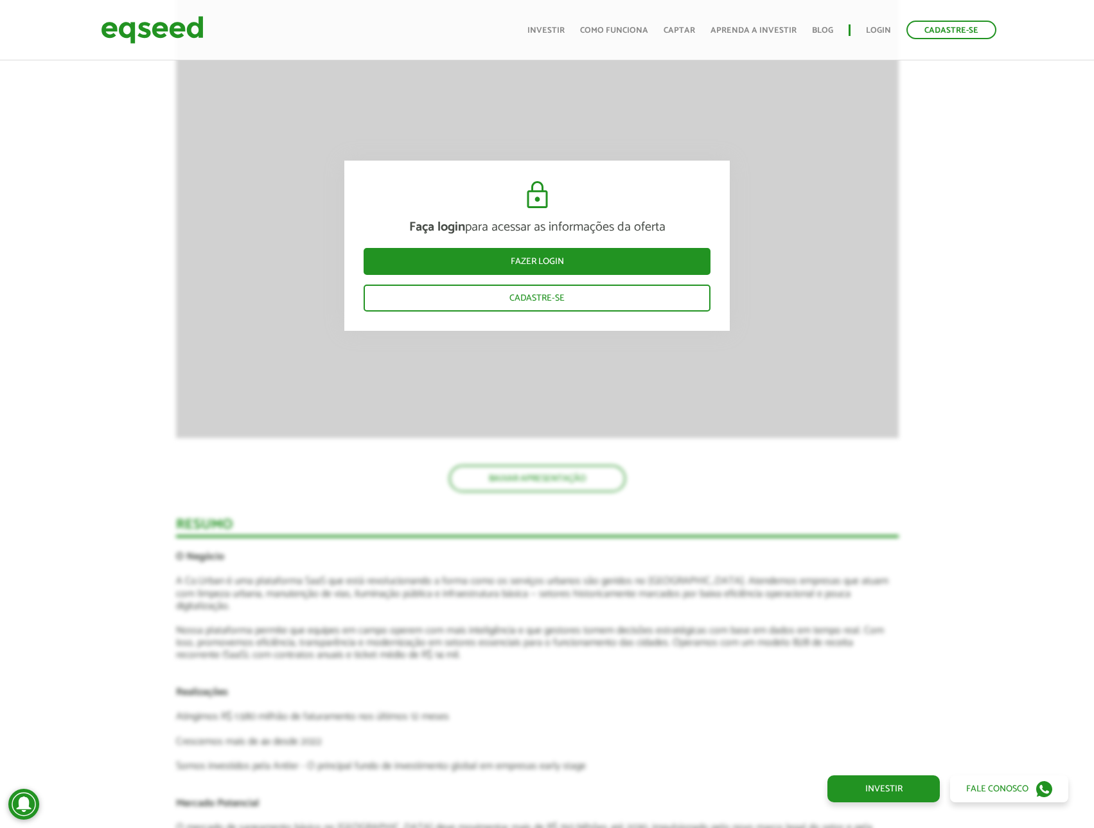
scroll to position [0, 10]
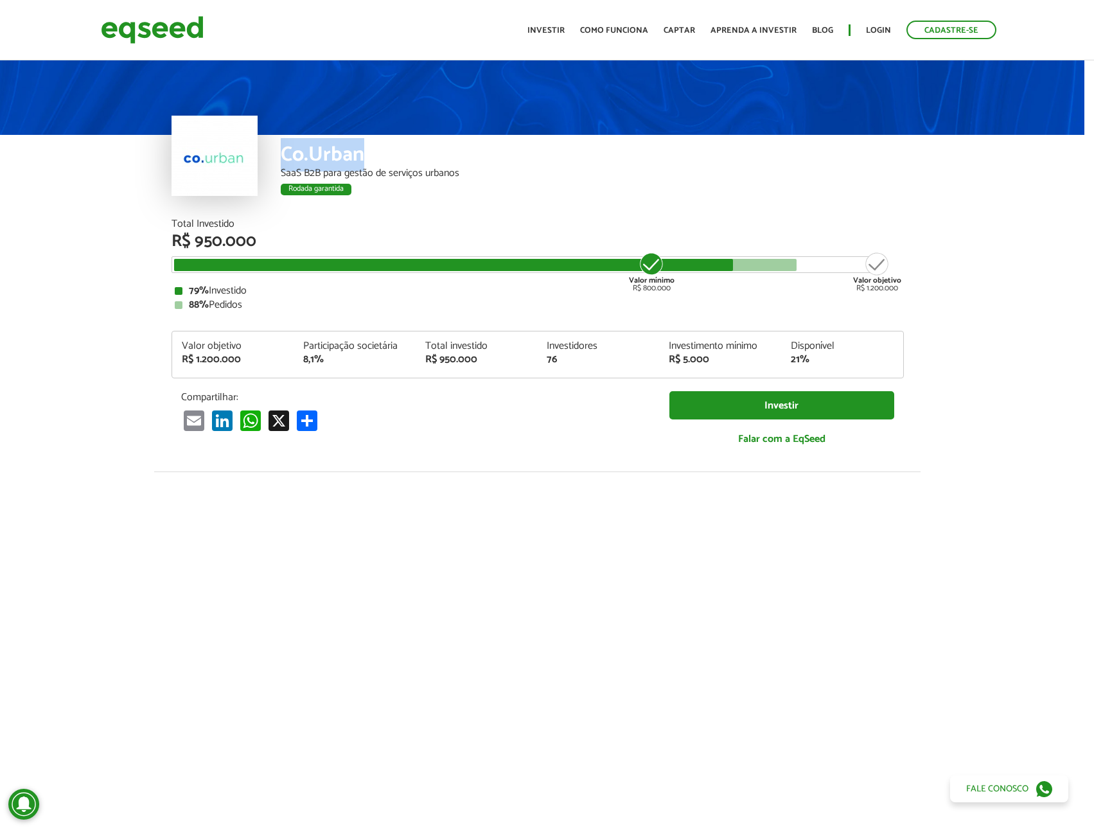
drag, startPoint x: 283, startPoint y: 151, endPoint x: 364, endPoint y: 153, distance: 81.0
click at [364, 153] on div "Co.Urban" at bounding box center [592, 157] width 623 height 24
copy div "Co.Urban"
click at [164, 35] on img at bounding box center [152, 30] width 103 height 34
